Goal: Task Accomplishment & Management: Complete application form

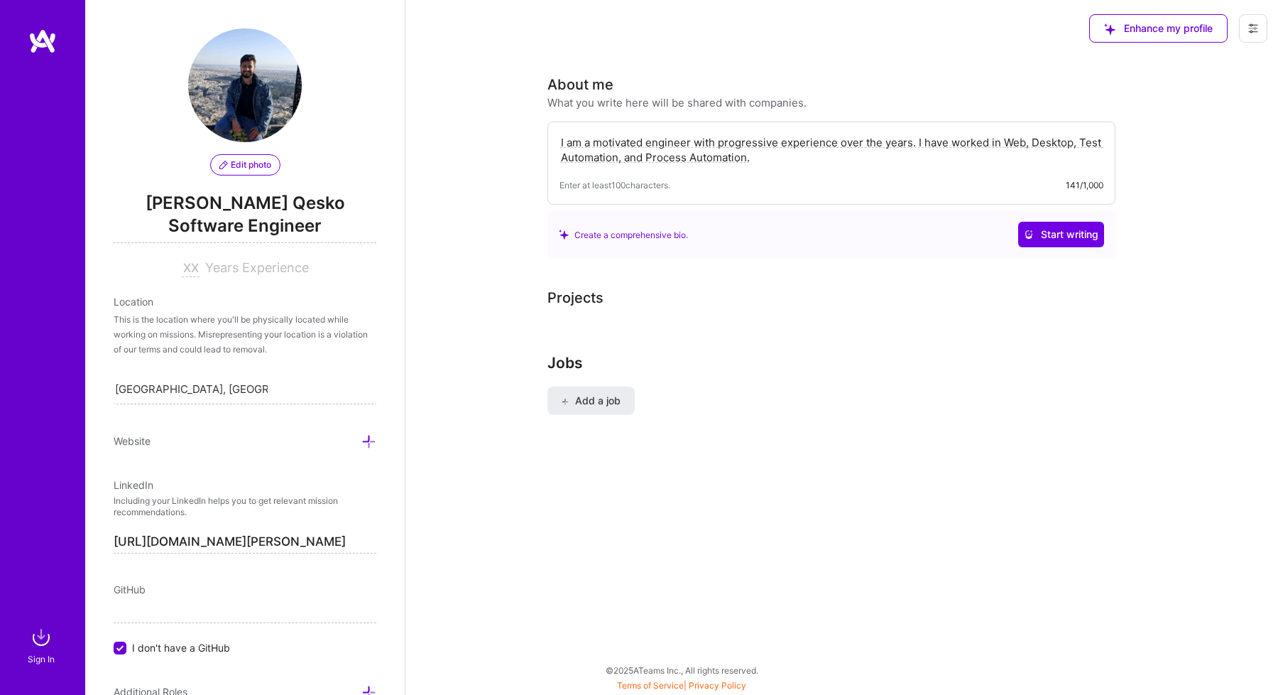
click at [616, 293] on div "Projects" at bounding box center [842, 297] width 589 height 21
click at [588, 406] on span "Add a job" at bounding box center [591, 400] width 59 height 14
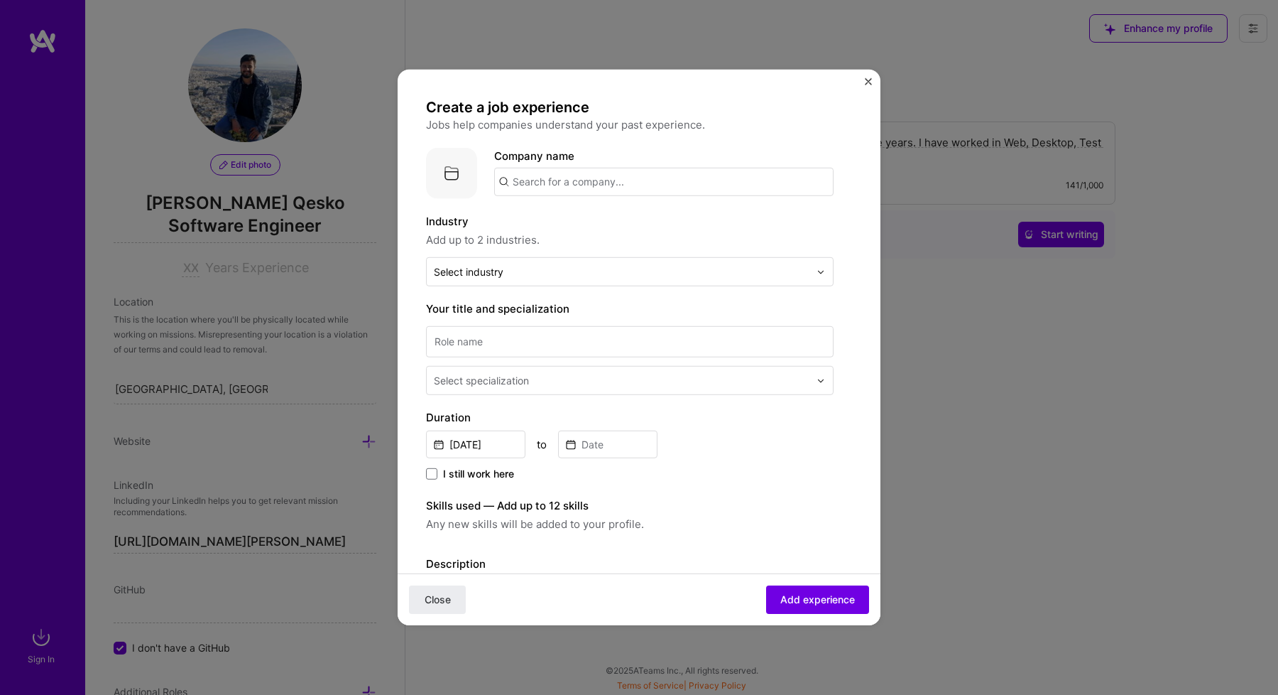
click at [677, 179] on input "text" at bounding box center [663, 182] width 339 height 28
type input "Ritech Solutions"
click at [767, 213] on label "Industry" at bounding box center [630, 221] width 408 height 17
click at [663, 273] on input "text" at bounding box center [622, 271] width 376 height 15
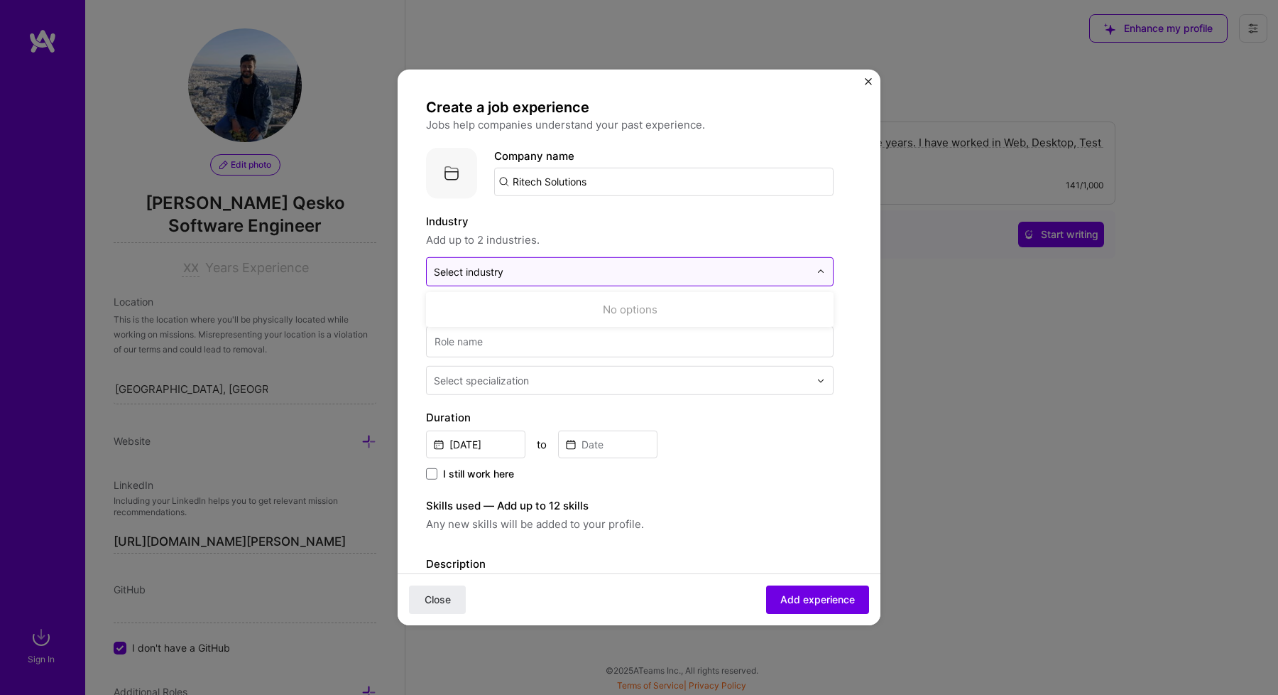
type input "i"
type input "s"
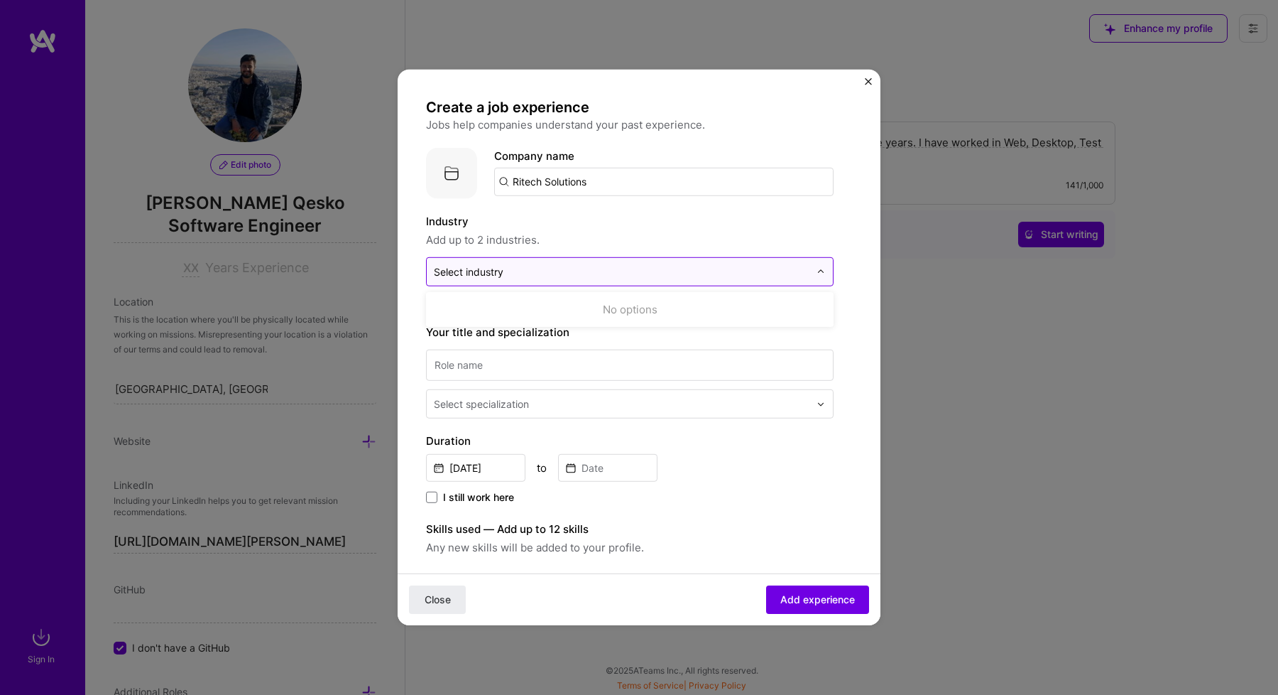
type input "i"
click at [869, 75] on div "Create a job experience Jobs help companies understand your past experience. Co…" at bounding box center [639, 347] width 483 height 555
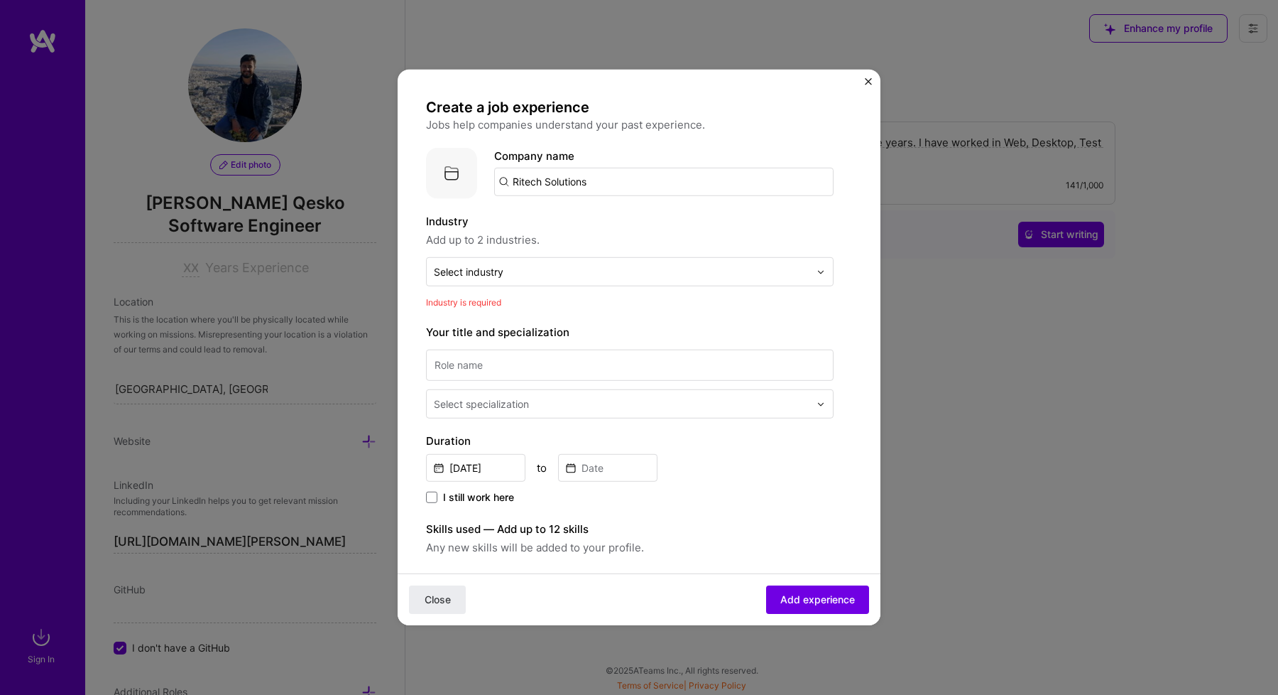
click at [863, 82] on div "Create a job experience Jobs help companies understand your past experience. Co…" at bounding box center [639, 347] width 483 height 555
click at [870, 84] on img "Close" at bounding box center [868, 81] width 7 height 7
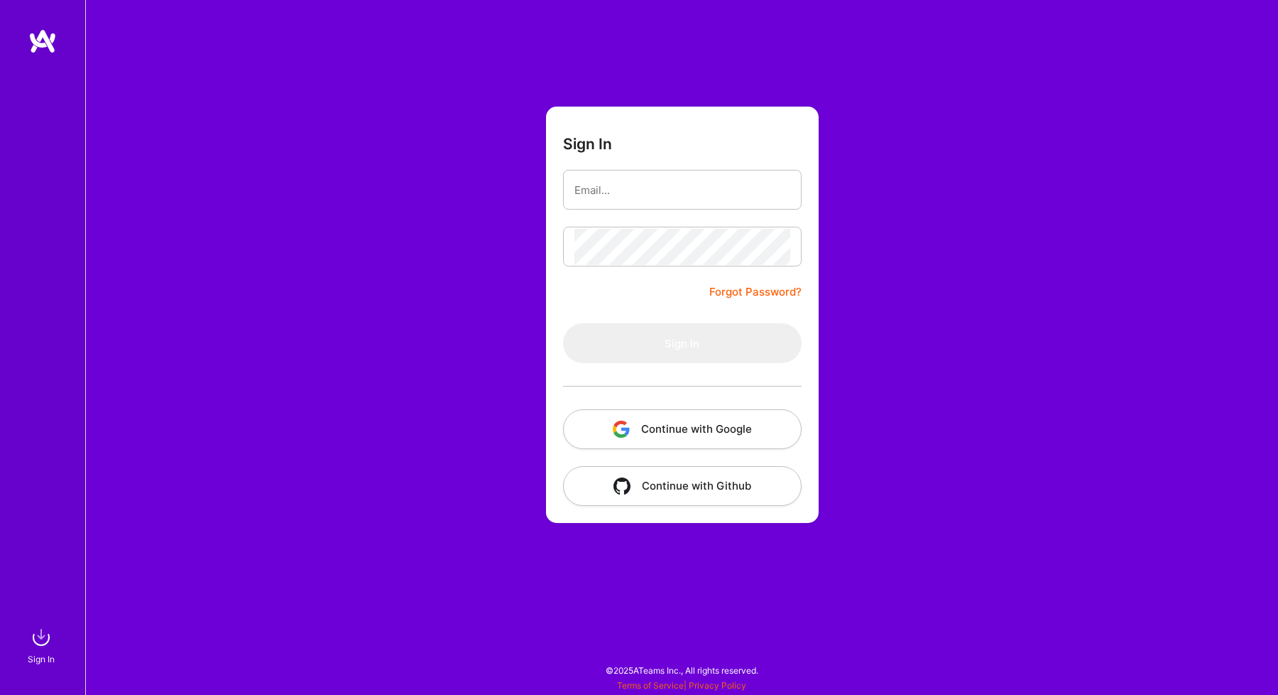
click at [639, 421] on button "Continue with Google" at bounding box center [682, 429] width 239 height 40
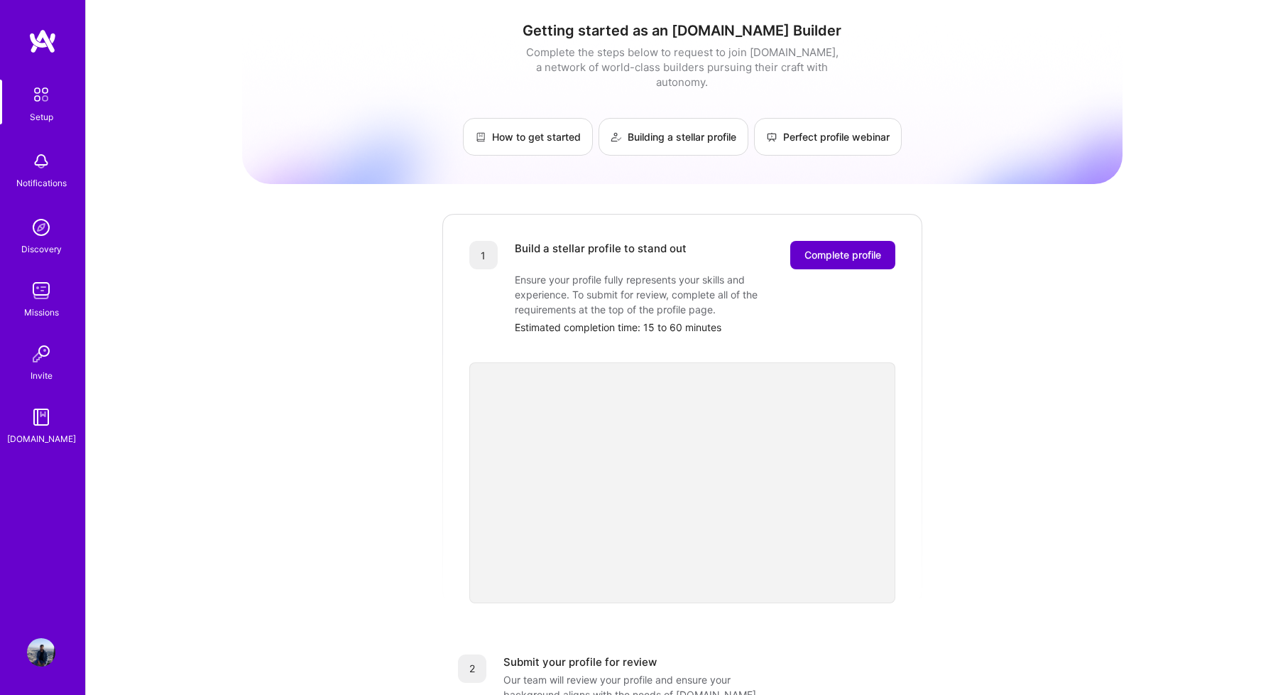
click at [843, 248] on span "Complete profile" at bounding box center [843, 255] width 77 height 14
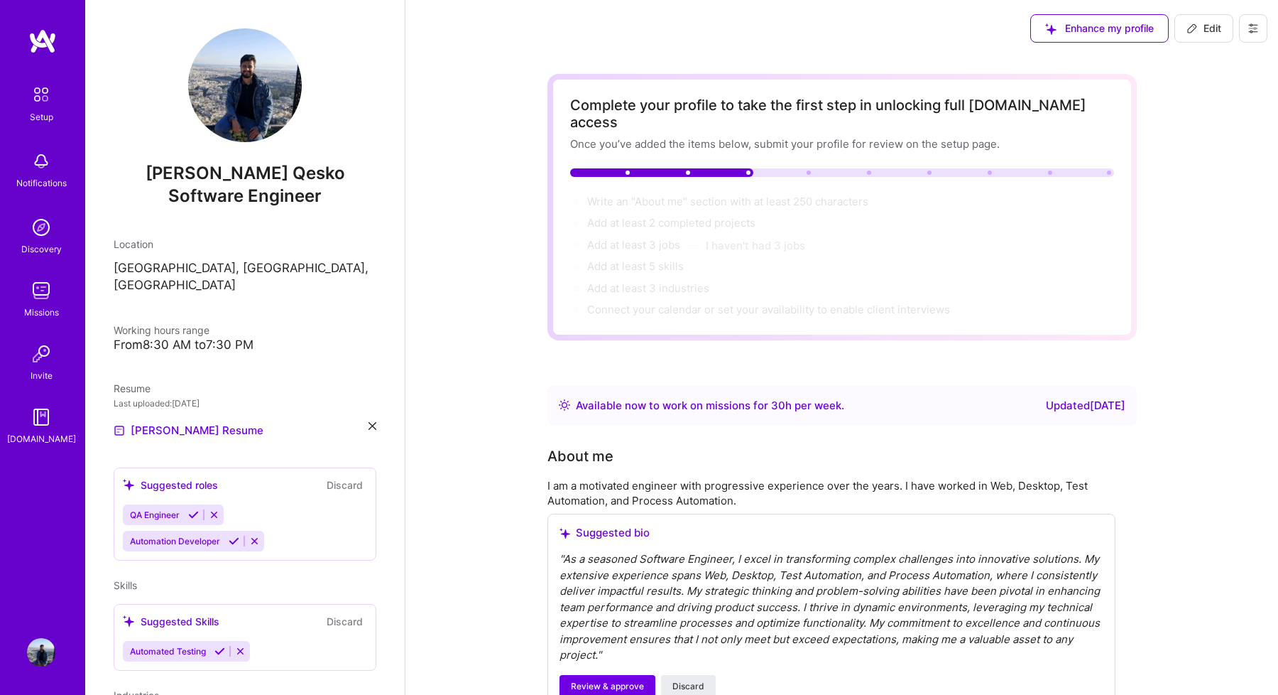
scroll to position [106, 0]
